Goal: Use online tool/utility: Utilize a website feature to perform a specific function

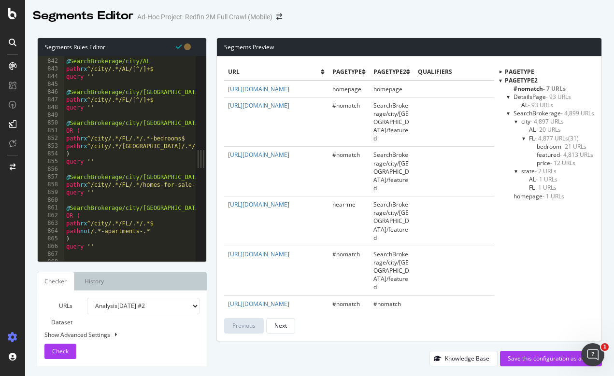
scroll to position [6583, 0]
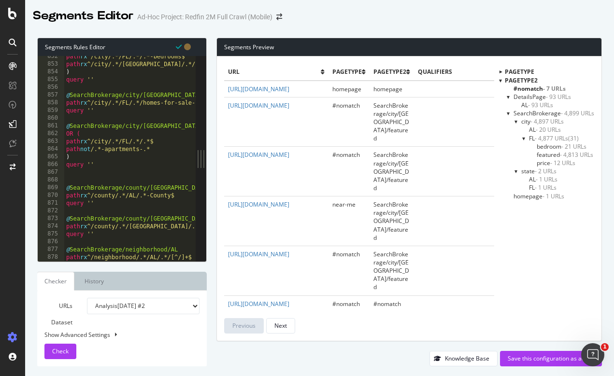
click at [545, 144] on span "bedroom - 21 URLs" at bounding box center [562, 147] width 50 height 8
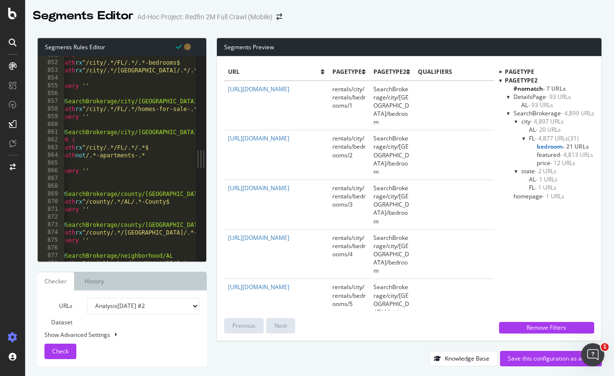
scroll to position [0, 0]
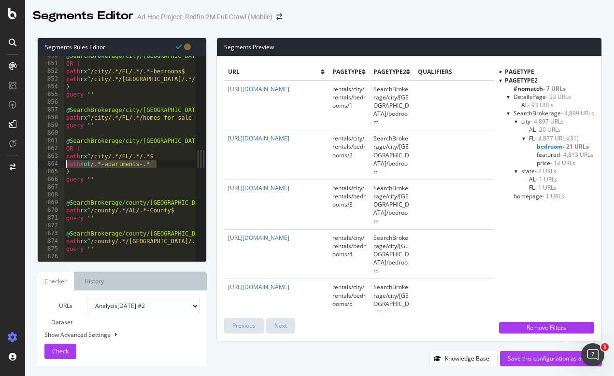
drag, startPoint x: 165, startPoint y: 166, endPoint x: 59, endPoint y: 166, distance: 105.8
click at [59, 166] on div "path not /.*-apartments-.* 850 851 852 853 854 855 856 857 858 859 860 861 862 …" at bounding box center [117, 158] width 158 height 205
click at [60, 352] on span "Check" at bounding box center [60, 351] width 16 height 8
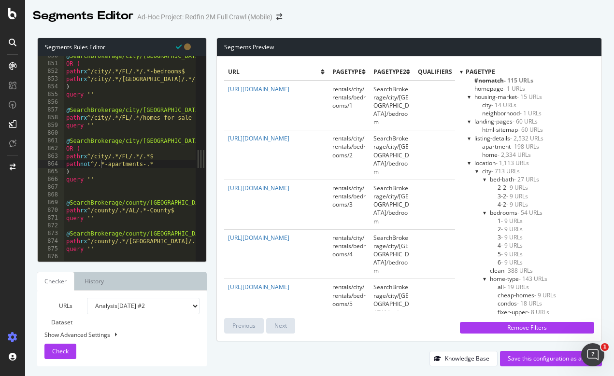
click at [460, 72] on div at bounding box center [461, 72] width 3 height 8
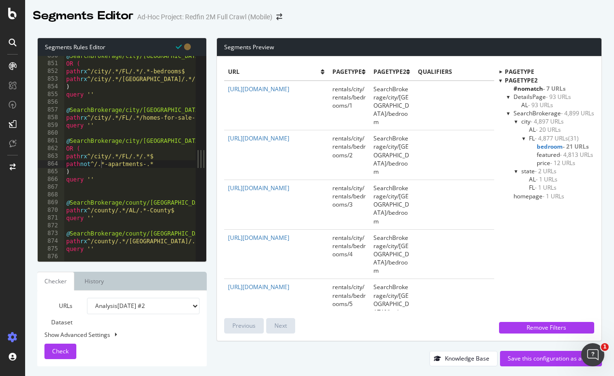
click at [553, 153] on span "featured - 4,813 URLs" at bounding box center [565, 155] width 57 height 8
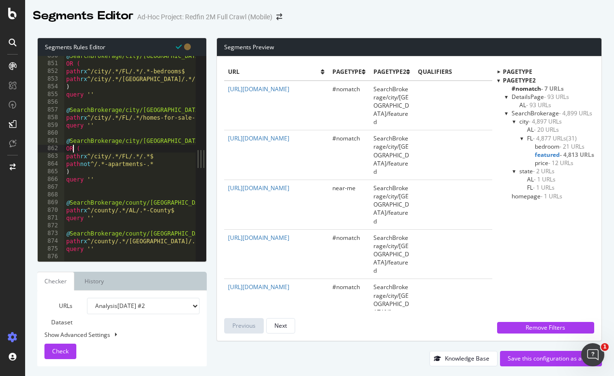
scroll to position [0, 0]
drag, startPoint x: 73, startPoint y: 148, endPoint x: 64, endPoint y: 148, distance: 9.2
drag, startPoint x: 169, startPoint y: 162, endPoint x: 60, endPoint y: 164, distance: 109.2
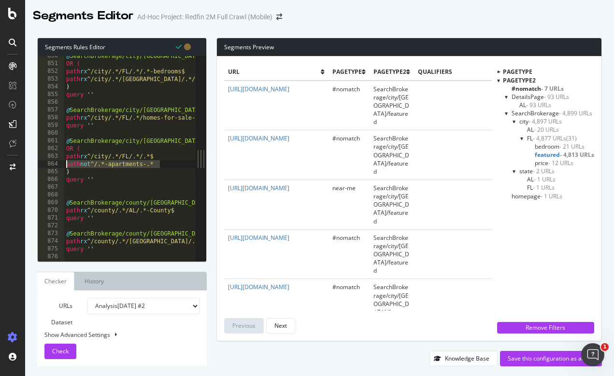
click at [60, 164] on div "OR ( 850 851 852 853 854 855 856 857 858 859 860 861 862 863 864 865 866 867 86…" at bounding box center [117, 158] width 158 height 205
type textarea "path not ^/.*-apartments-.*"
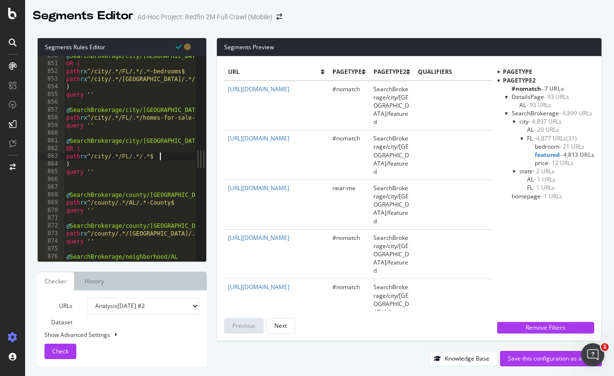
type textarea ")"
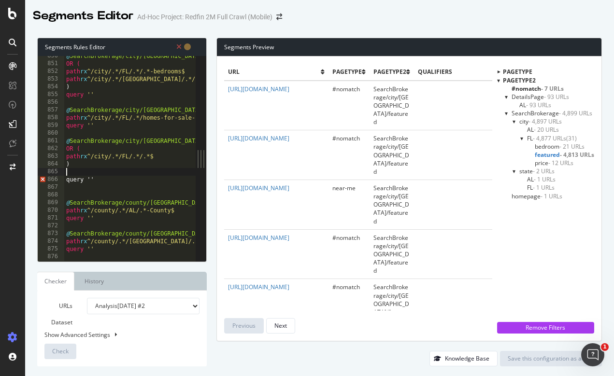
paste textarea "path not ^/.*-apartments-.*"
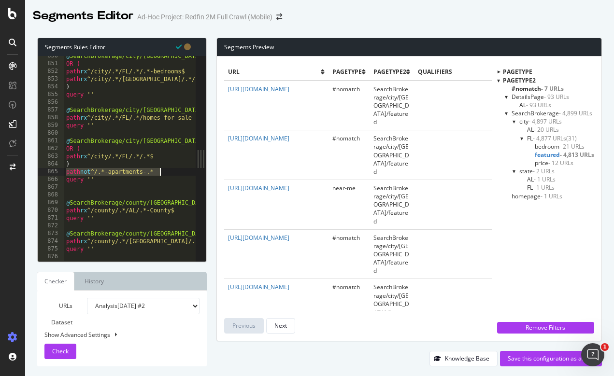
drag, startPoint x: 66, startPoint y: 172, endPoint x: 201, endPoint y: 172, distance: 135.3
click at [201, 172] on div "path not ^/.*-apartments-.* 850 851 852 853 854 855 856 857 858 859 860 861 862…" at bounding box center [122, 158] width 169 height 205
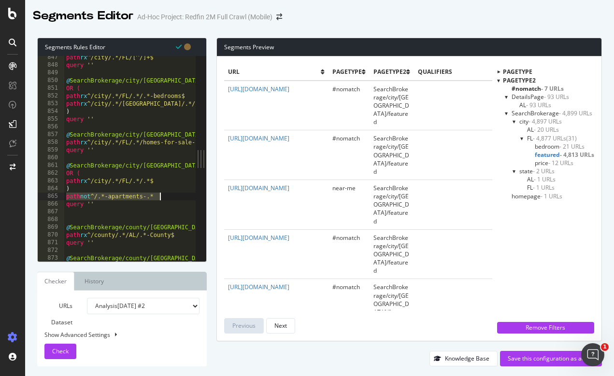
scroll to position [6540, 0]
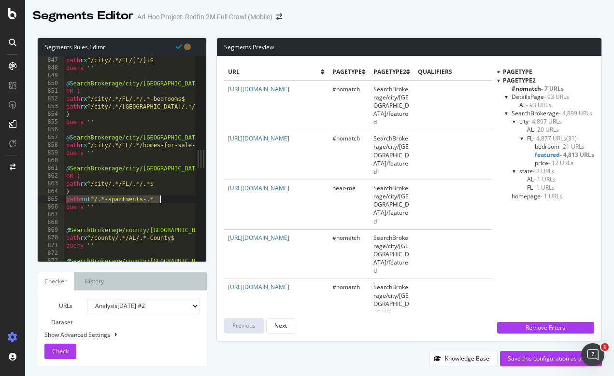
type textarea ")"
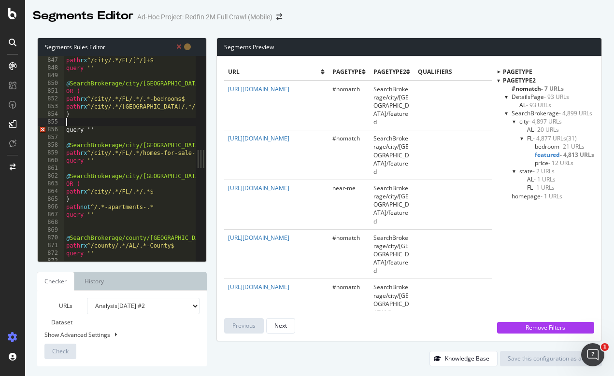
paste textarea "path not ^/.*-apartments-.*"
type textarea "path not ^/.*-apartments-.*"
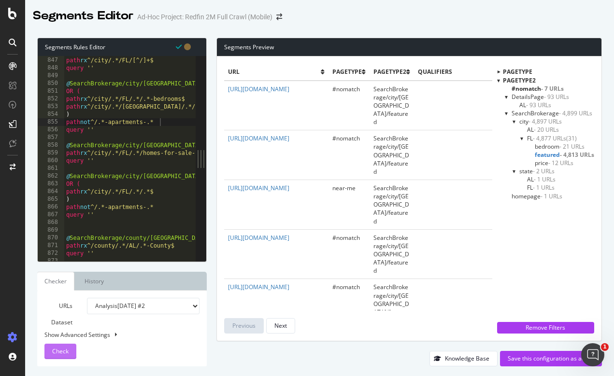
click at [60, 357] on div "Check" at bounding box center [60, 352] width 16 height 14
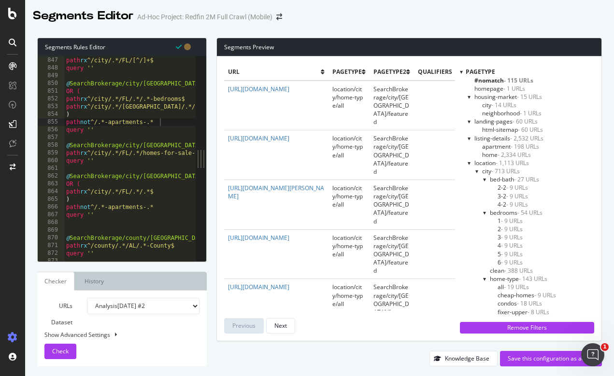
click at [460, 72] on div at bounding box center [461, 72] width 3 height 8
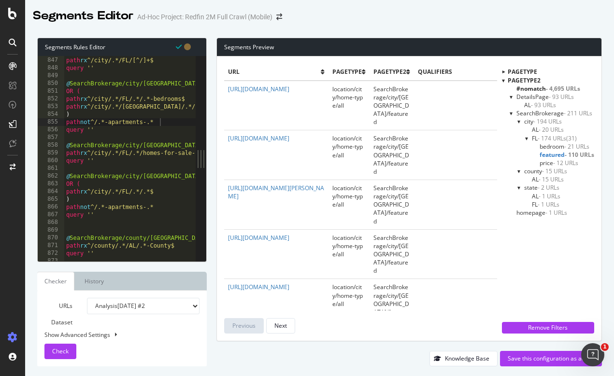
click at [554, 153] on span "featured - 110 URLs" at bounding box center [567, 155] width 55 height 8
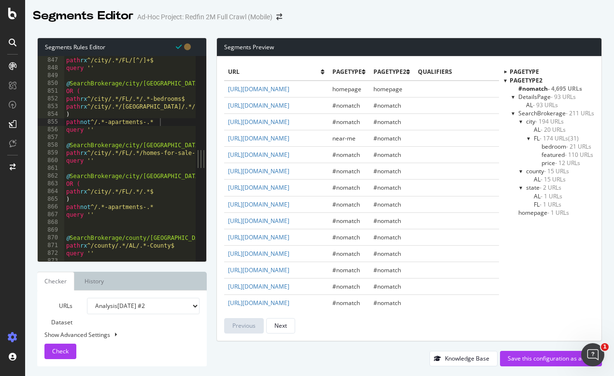
click at [551, 153] on span "featured - 110 URLs" at bounding box center [568, 155] width 52 height 8
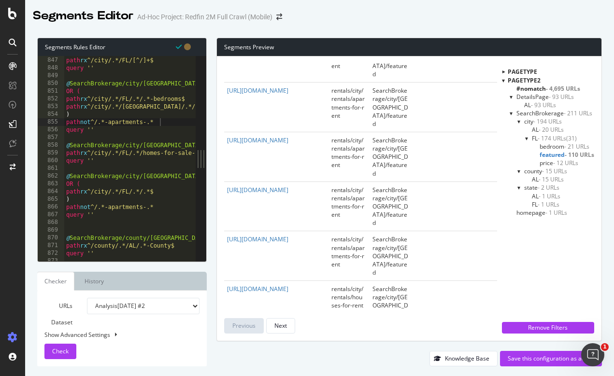
scroll to position [551, 1]
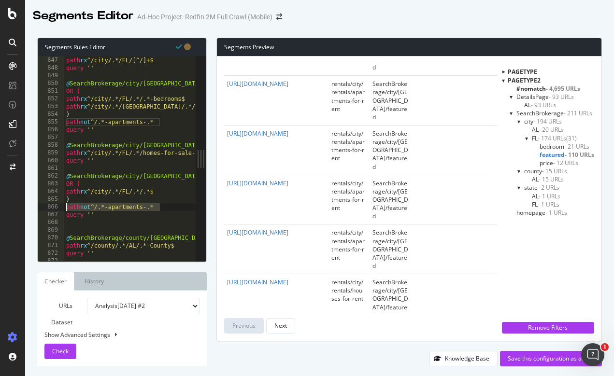
drag, startPoint x: 171, startPoint y: 206, endPoint x: 61, endPoint y: 207, distance: 109.7
click at [61, 207] on div "path not ^/.*-apartments-.* 846 847 848 849 850 851 852 853 854 855 856 857 858…" at bounding box center [117, 158] width 158 height 205
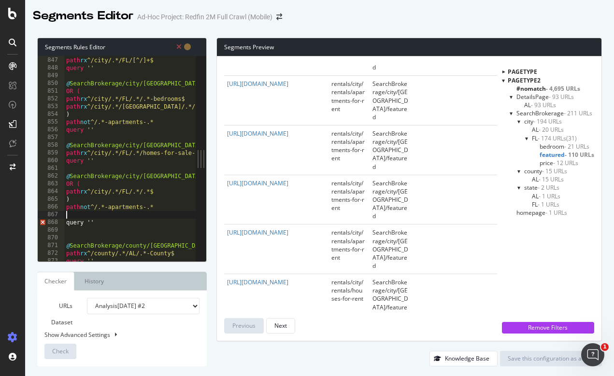
scroll to position [0, 1]
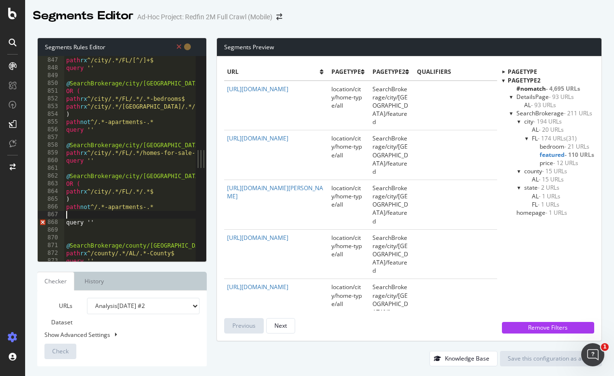
paste textarea "path not ^/.*-apartments-.*"
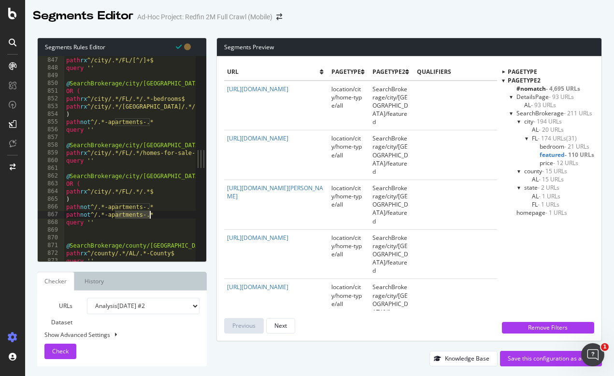
drag, startPoint x: 114, startPoint y: 214, endPoint x: 149, endPoint y: 214, distance: 34.8
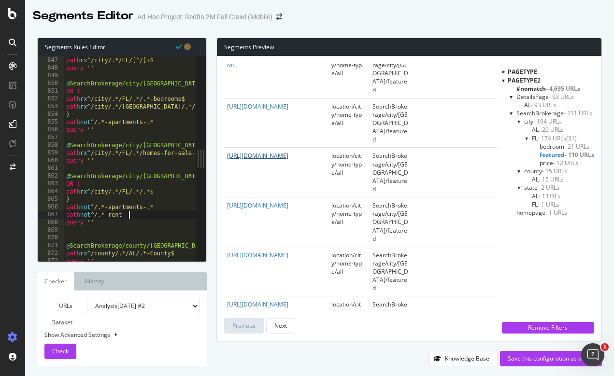
scroll to position [184, 1]
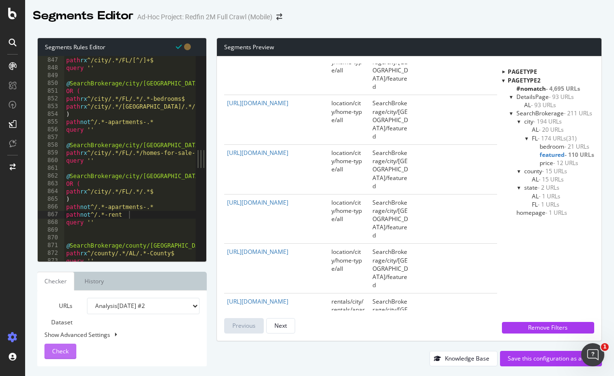
click at [58, 355] on span "Check" at bounding box center [60, 351] width 16 height 8
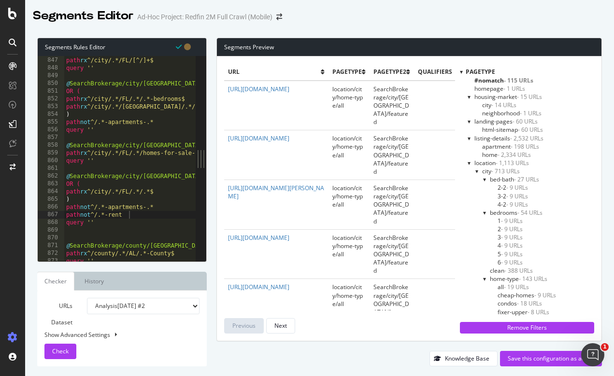
click at [460, 71] on div at bounding box center [461, 72] width 3 height 8
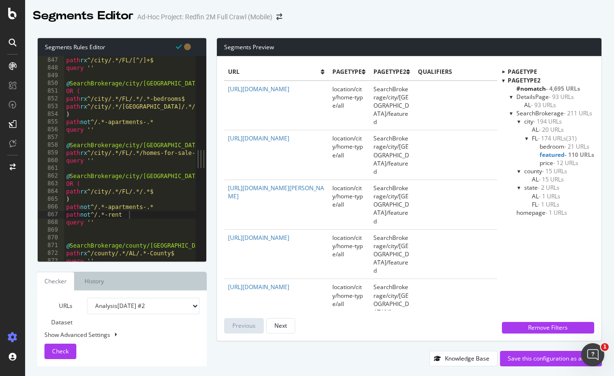
click at [551, 154] on span "featured - 110 URLs" at bounding box center [567, 155] width 55 height 8
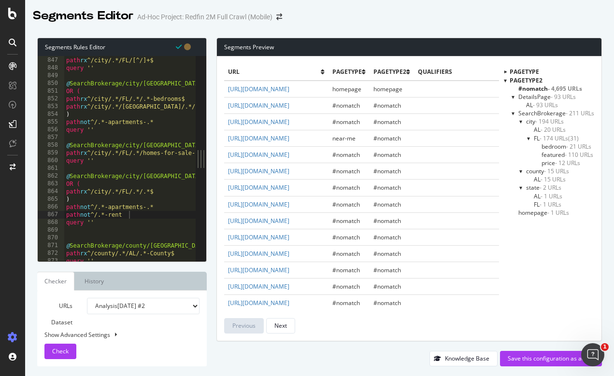
click at [549, 153] on span "featured - 110 URLs" at bounding box center [568, 155] width 52 height 8
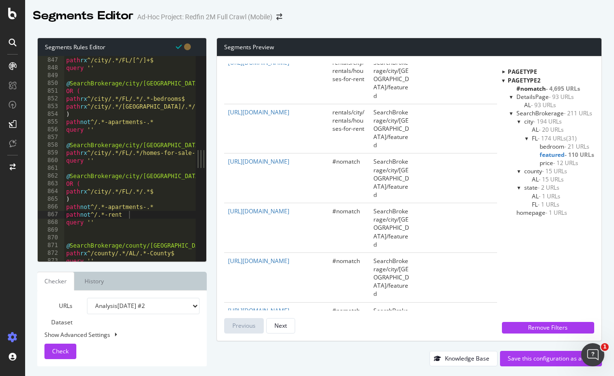
scroll to position [1119, 0]
click at [223, 211] on div "url pagetype pagetype2 qualifiers [URL][DOMAIN_NAME] location/city/home-type/al…" at bounding box center [409, 199] width 385 height 285
drag, startPoint x: 255, startPoint y: 230, endPoint x: 227, endPoint y: 212, distance: 33.2
copy link "[URL][DOMAIN_NAME]"
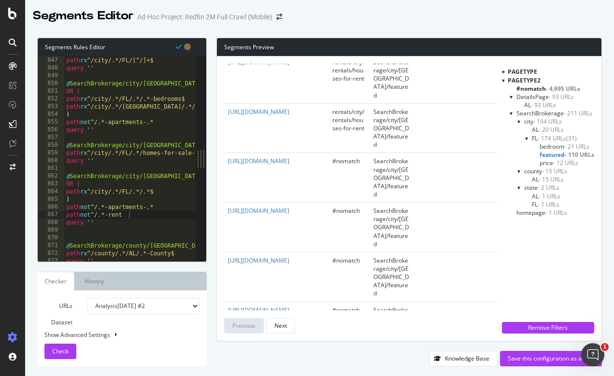
scroll to position [0, 2]
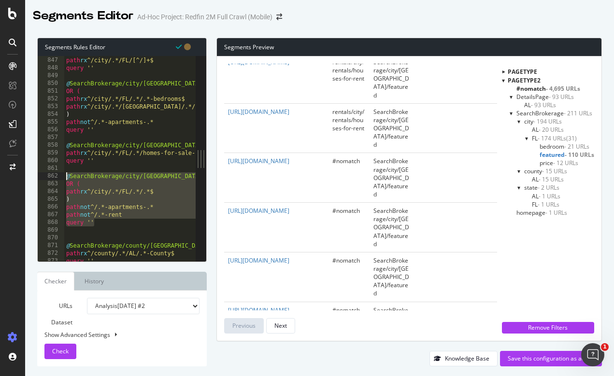
drag, startPoint x: 101, startPoint y: 221, endPoint x: 62, endPoint y: 177, distance: 59.5
click at [62, 177] on div "query '' 846 847 848 849 850 851 852 853 854 855 856 857 858 859 860 861 862 86…" at bounding box center [117, 158] width 158 height 205
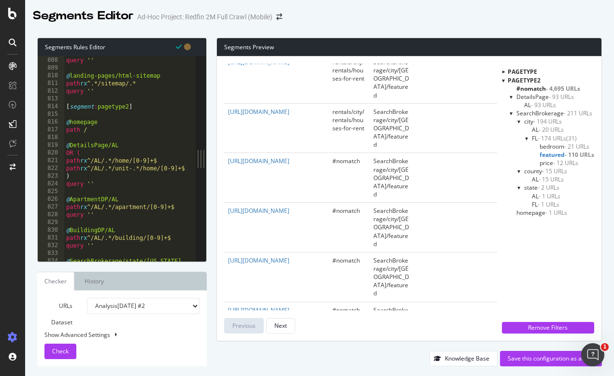
scroll to position [6230, 0]
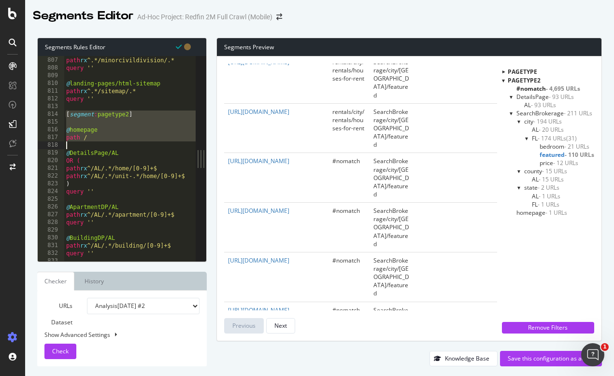
drag, startPoint x: 66, startPoint y: 114, endPoint x: 95, endPoint y: 234, distance: 123.8
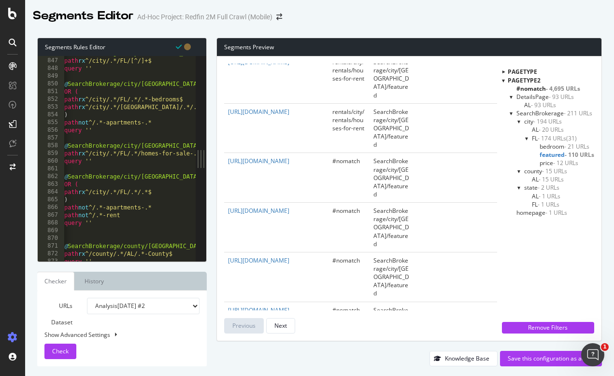
scroll to position [0, 1]
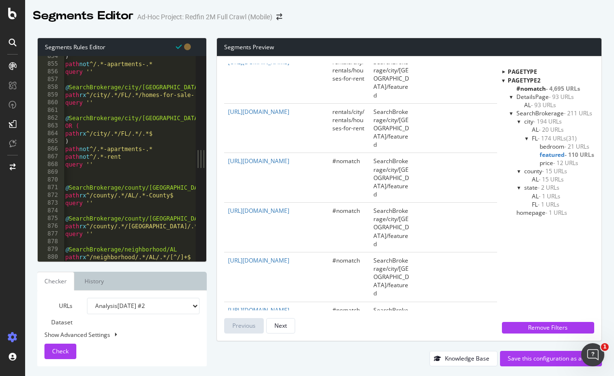
click at [188, 256] on div at bounding box center [129, 257] width 131 height 10
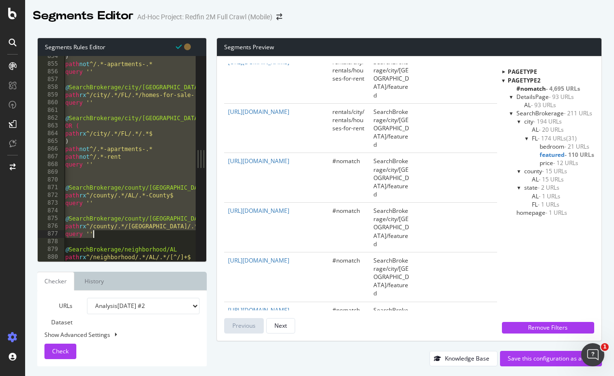
scroll to position [0, 0]
type textarea "@SearchBrokerage/neighborhood/AL path rx ^/neighborhood/.*/AL/.*/[^/]+$"
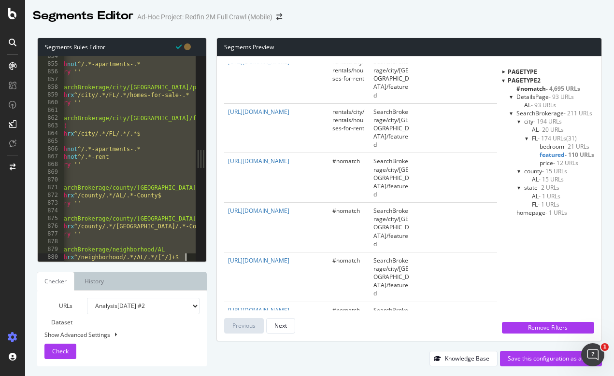
scroll to position [0, 13]
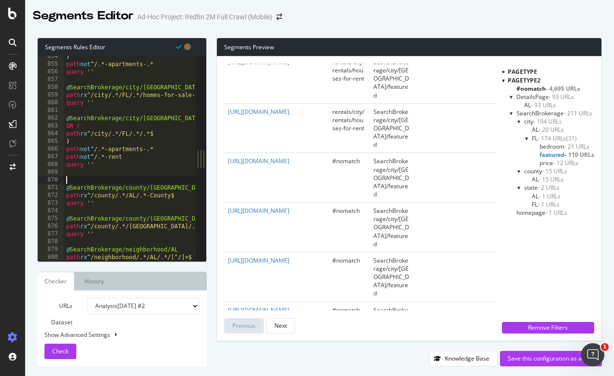
scroll to position [0, 0]
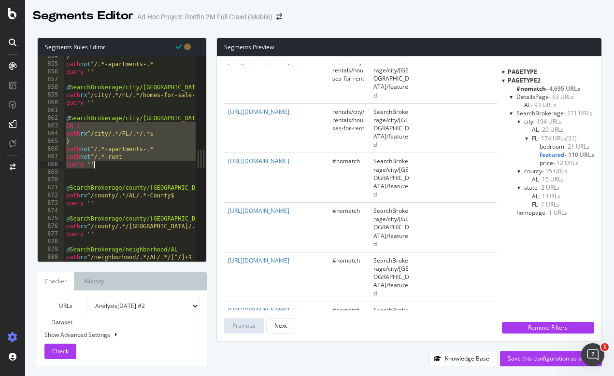
drag, startPoint x: 66, startPoint y: 126, endPoint x: 96, endPoint y: 166, distance: 50.1
paste textarea "query '"
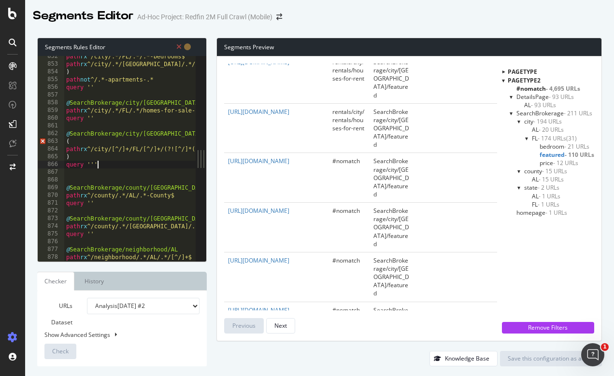
scroll to position [6583, 0]
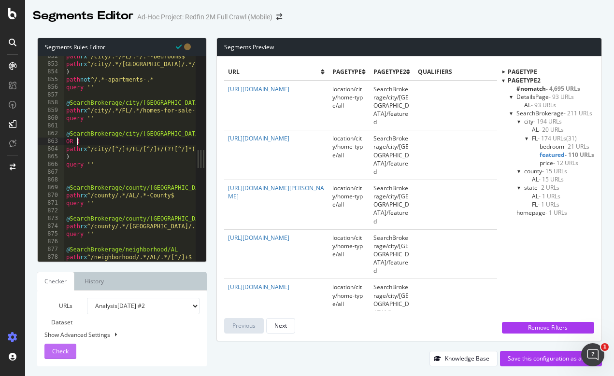
click at [58, 352] on span "Check" at bounding box center [60, 351] width 16 height 8
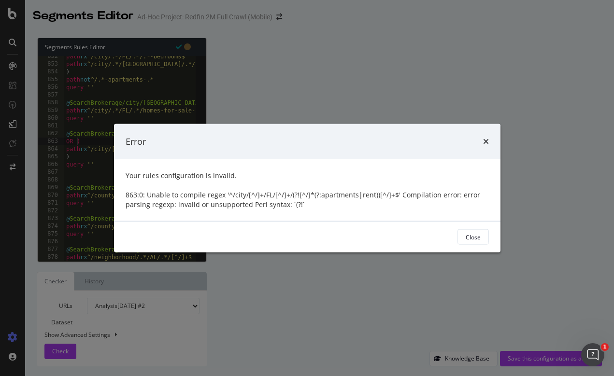
scroll to position [6072, 0]
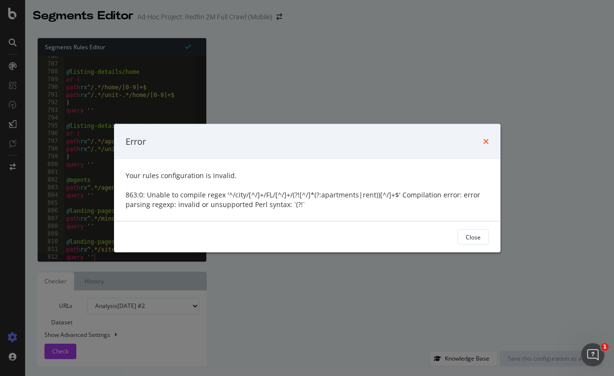
click at [486, 141] on icon "times" at bounding box center [486, 142] width 6 height 8
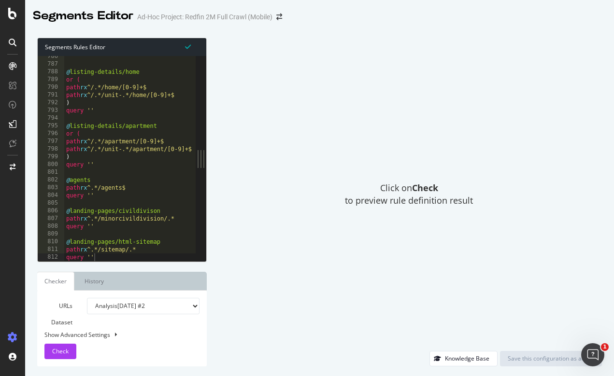
type textarea "query ''"
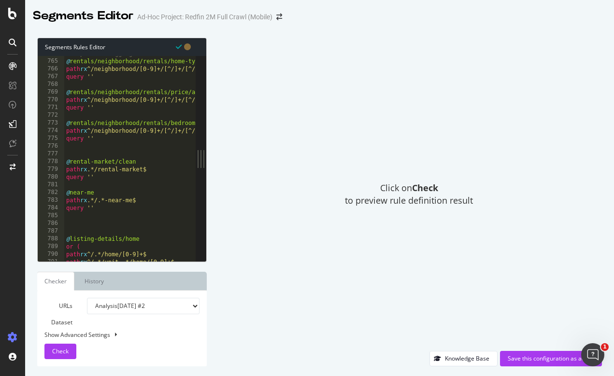
scroll to position [0, 0]
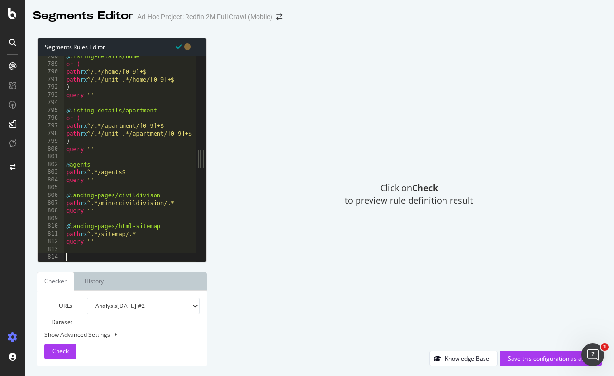
paste textarea "path rx ^/neighborhood/.*/AL/.*/[^/]+$"
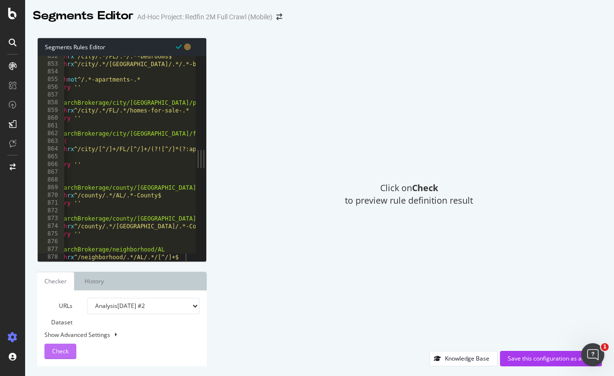
click at [60, 356] on div "Check" at bounding box center [60, 352] width 16 height 14
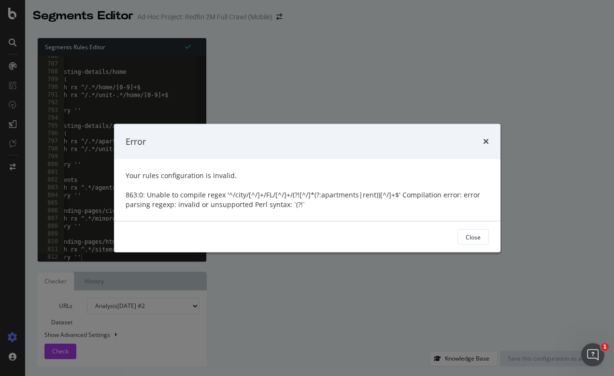
scroll to position [6072, 0]
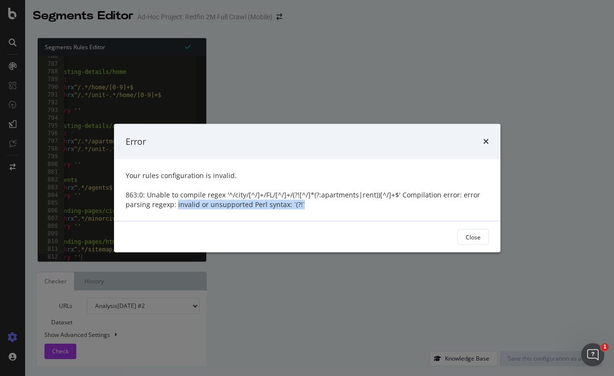
drag, startPoint x: 176, startPoint y: 204, endPoint x: 300, endPoint y: 206, distance: 123.7
click at [300, 206] on div "863:0: Unable to compile regex '^/city/[^/]+/FL/[^/]+/(?![^/]*(?:apartments|ren…" at bounding box center [307, 199] width 363 height 19
copy div "invalid or unsupported Perl syntax: `(?!`"
click at [488, 139] on icon "times" at bounding box center [486, 142] width 6 height 8
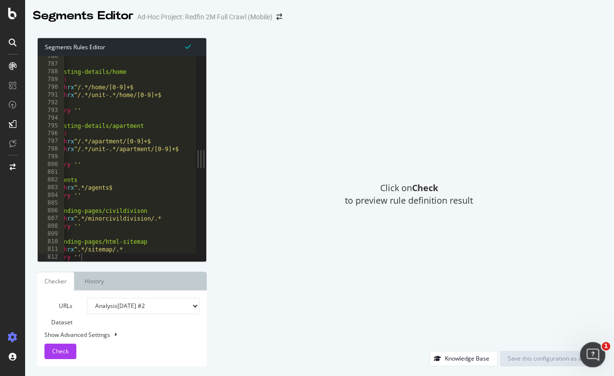
click at [588, 358] on icon "Open Intercom Messenger" at bounding box center [592, 354] width 16 height 16
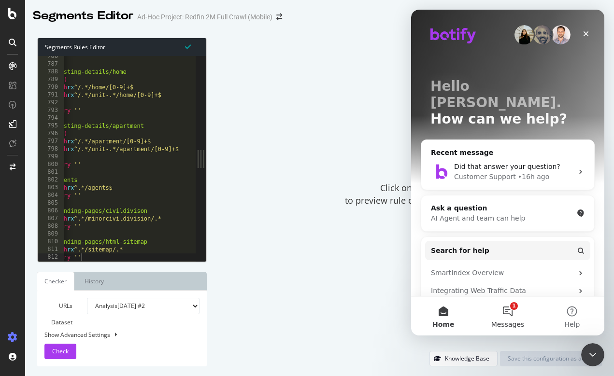
click at [508, 314] on button "1 Messages" at bounding box center [507, 316] width 64 height 39
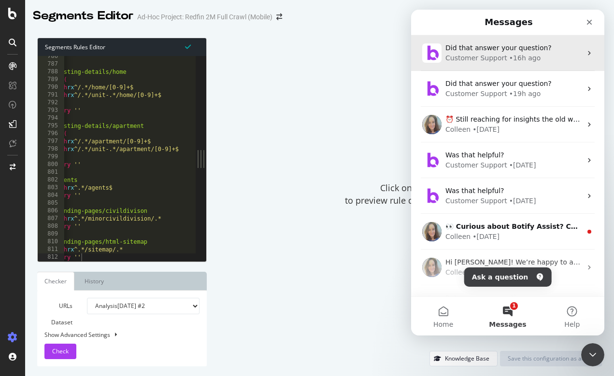
click at [507, 44] on span "Did that answer your question?" at bounding box center [499, 48] width 106 height 8
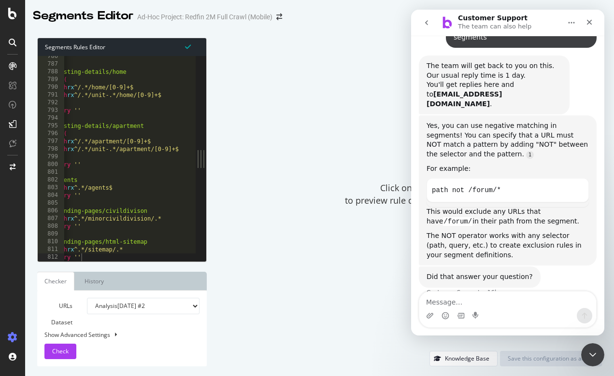
scroll to position [70, 0]
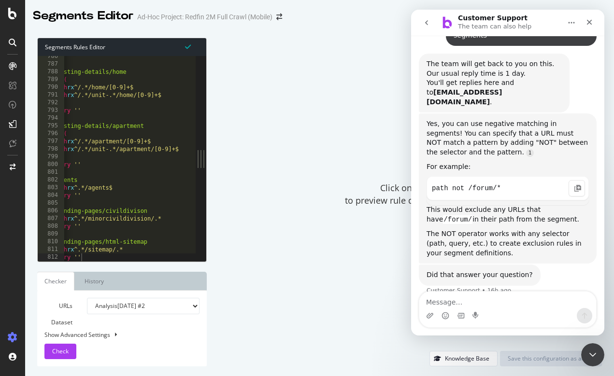
drag, startPoint x: 442, startPoint y: 113, endPoint x: 540, endPoint y: 174, distance: 115.6
click at [540, 174] on div "Yes, you can use negative matching in segments! You can specify that a URL must…" at bounding box center [508, 188] width 162 height 139
copy div "you can use negative matching in segments! You can specify that a URL must NOT …"
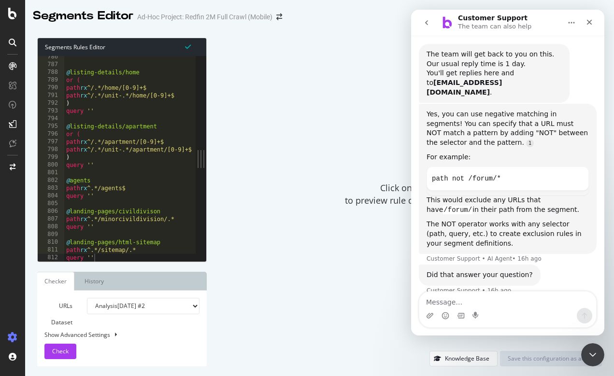
scroll to position [6072, 0]
click at [111, 255] on div at bounding box center [129, 257] width 131 height 10
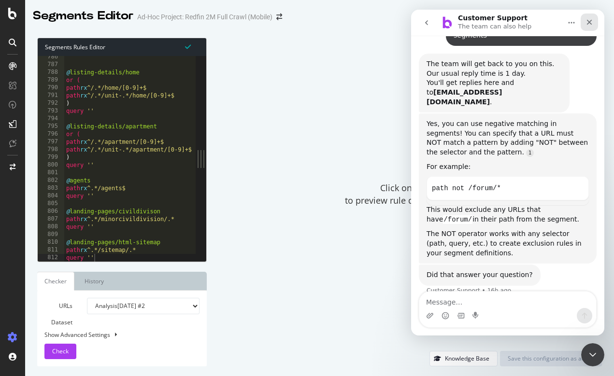
click at [590, 21] on icon "Close" at bounding box center [589, 22] width 5 height 5
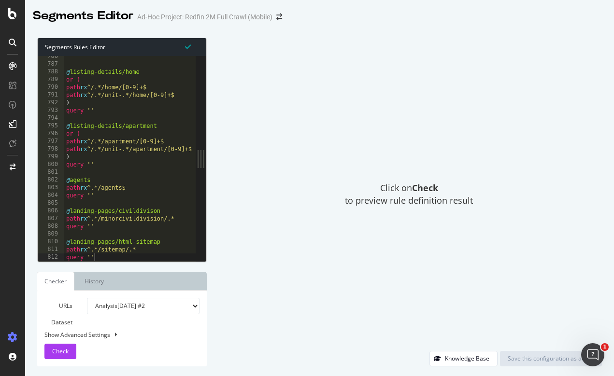
type textarea "query ''"
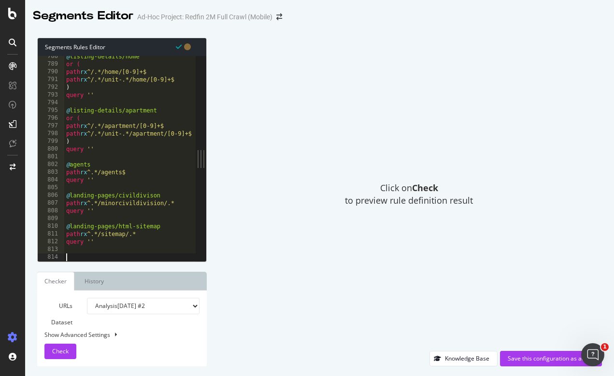
scroll to position [6088, 0]
paste textarea "path rx ^/neighborhood/.*/AL/.*/[^/]+$"
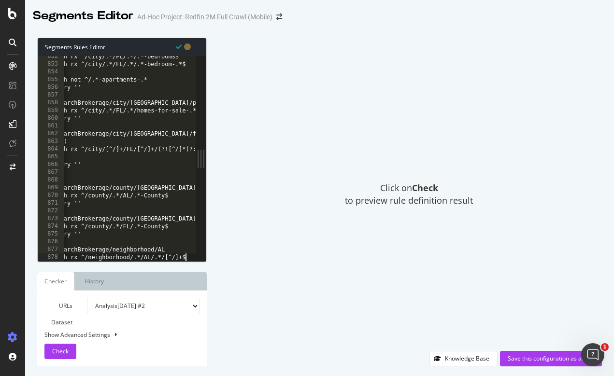
scroll to position [0, 13]
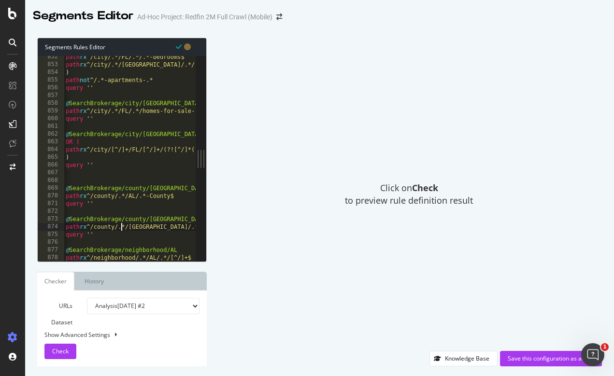
scroll to position [0, 0]
drag, startPoint x: 71, startPoint y: 156, endPoint x: 65, endPoint y: 142, distance: 15.2
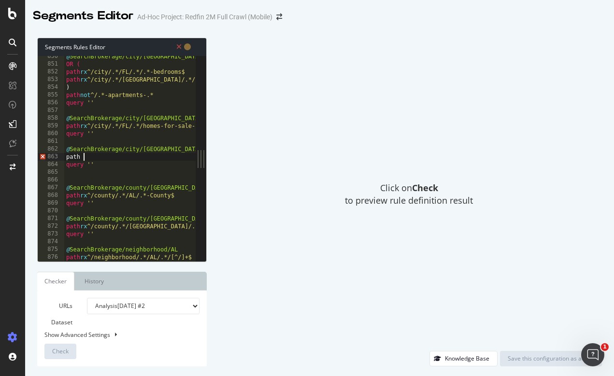
scroll to position [0, 1]
paste textarea "path rx ^/city/[^/]+/FL/[^/]+/[^/]+$"
type textarea "path path rx ^/city/[^/]+/FL/[^/]+/[^/]+$"
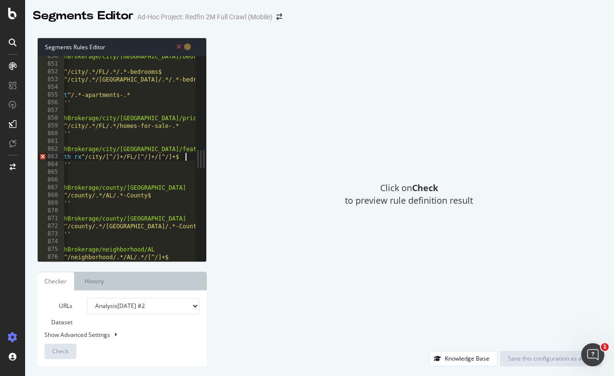
scroll to position [0, 0]
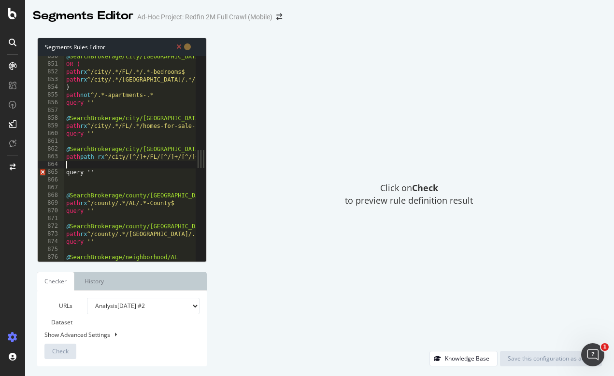
paste textarea "path not rx ^/city/[^/]+/FL/[^/]+/[^/]*apartments[^/]*$"
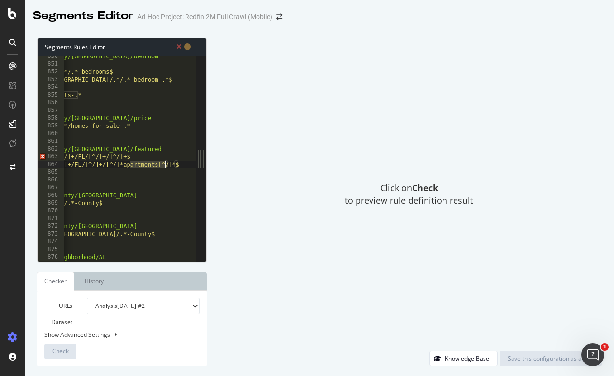
drag, startPoint x: 131, startPoint y: 163, endPoint x: 163, endPoint y: 164, distance: 32.4
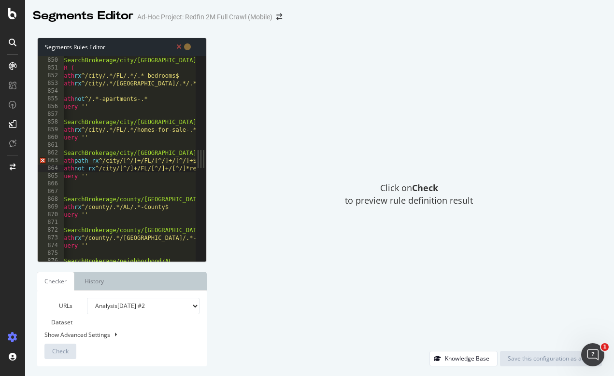
scroll to position [0, 0]
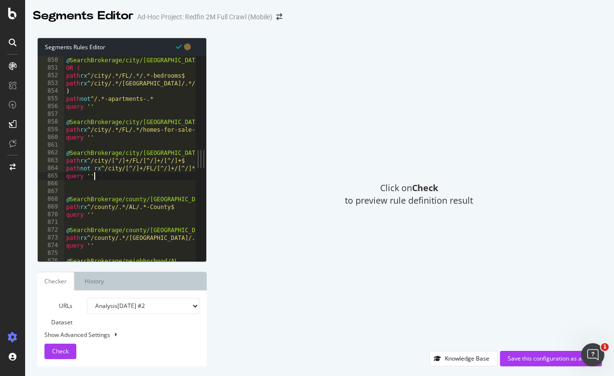
click at [61, 356] on div "Check" at bounding box center [60, 352] width 16 height 14
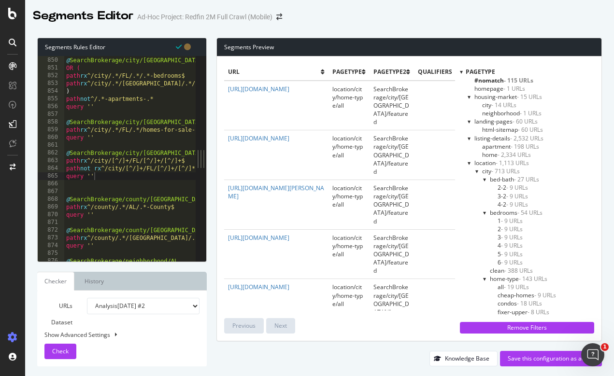
click at [461, 72] on div at bounding box center [461, 72] width 3 height 8
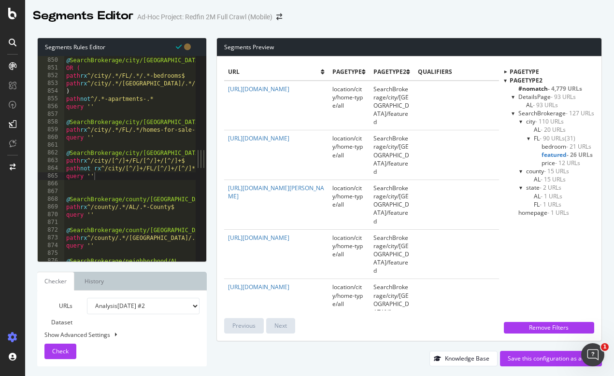
click at [558, 152] on span "featured - 26 URLs" at bounding box center [567, 155] width 51 height 8
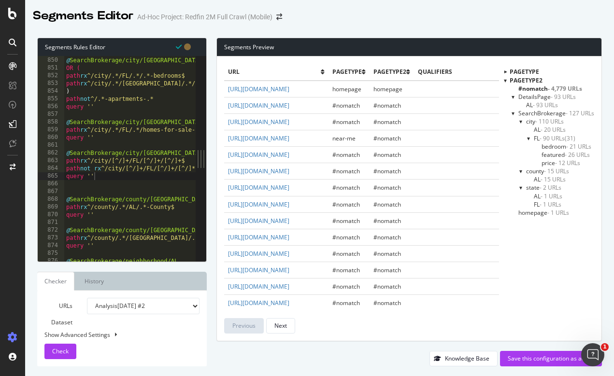
click at [557, 154] on span "featured - 26 URLs" at bounding box center [566, 155] width 48 height 8
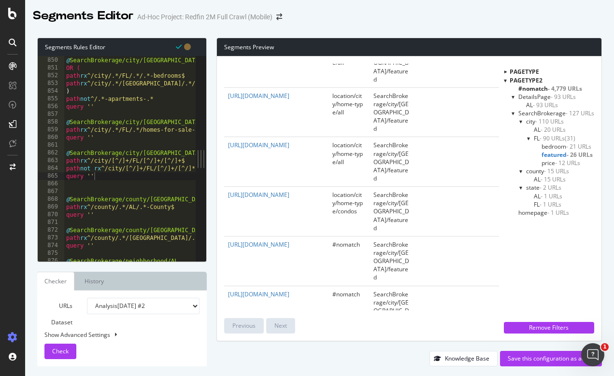
scroll to position [292, 0]
click at [548, 152] on span "featured - 26 URLs" at bounding box center [567, 155] width 51 height 8
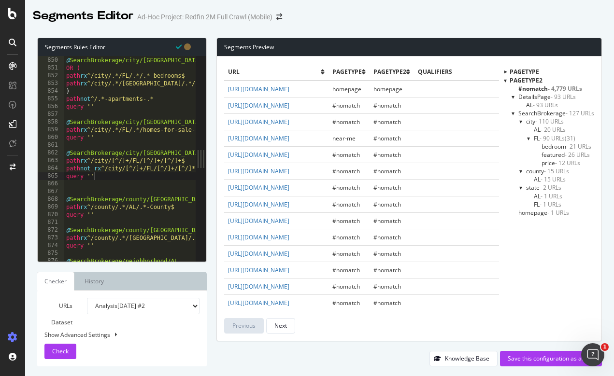
click at [546, 152] on span "featured - 26 URLs" at bounding box center [566, 155] width 48 height 8
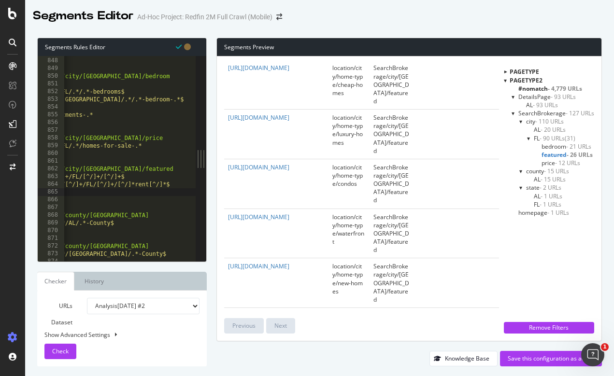
scroll to position [6547, 0]
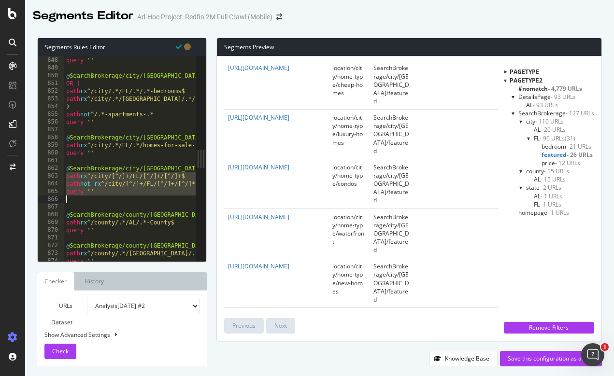
drag, startPoint x: 66, startPoint y: 175, endPoint x: 101, endPoint y: 196, distance: 41.4
type textarea "query ''"
